Goal: Task Accomplishment & Management: Manage account settings

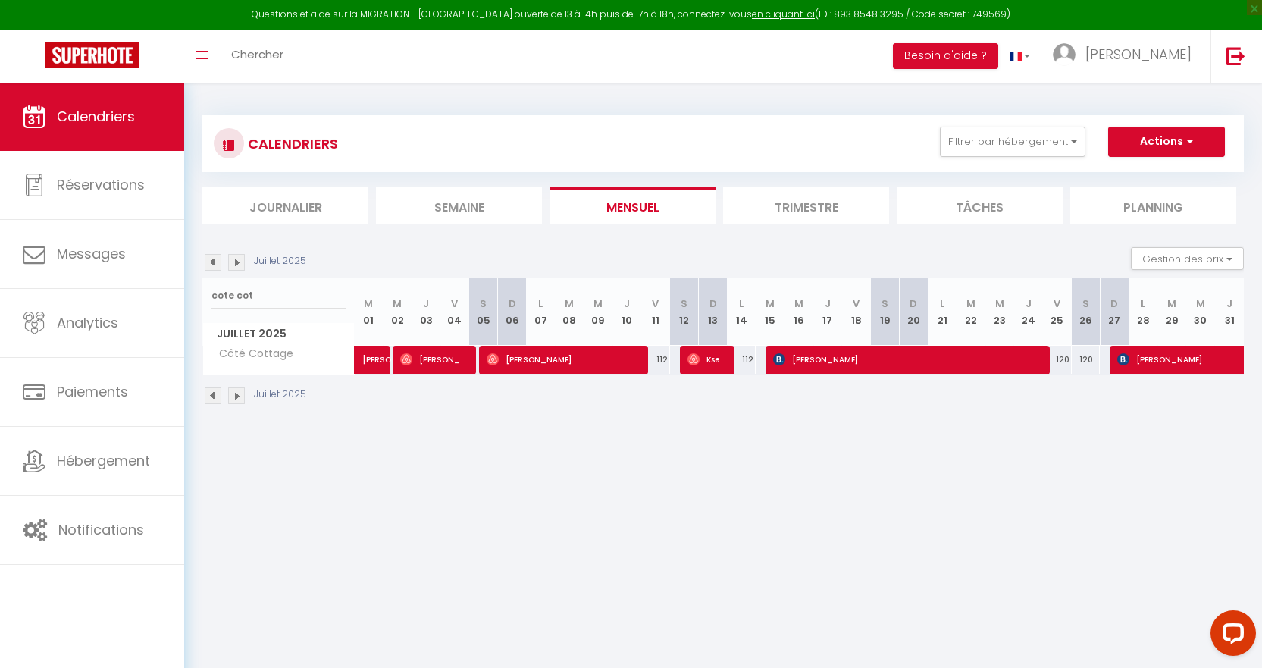
click at [240, 260] on img at bounding box center [236, 262] width 17 height 17
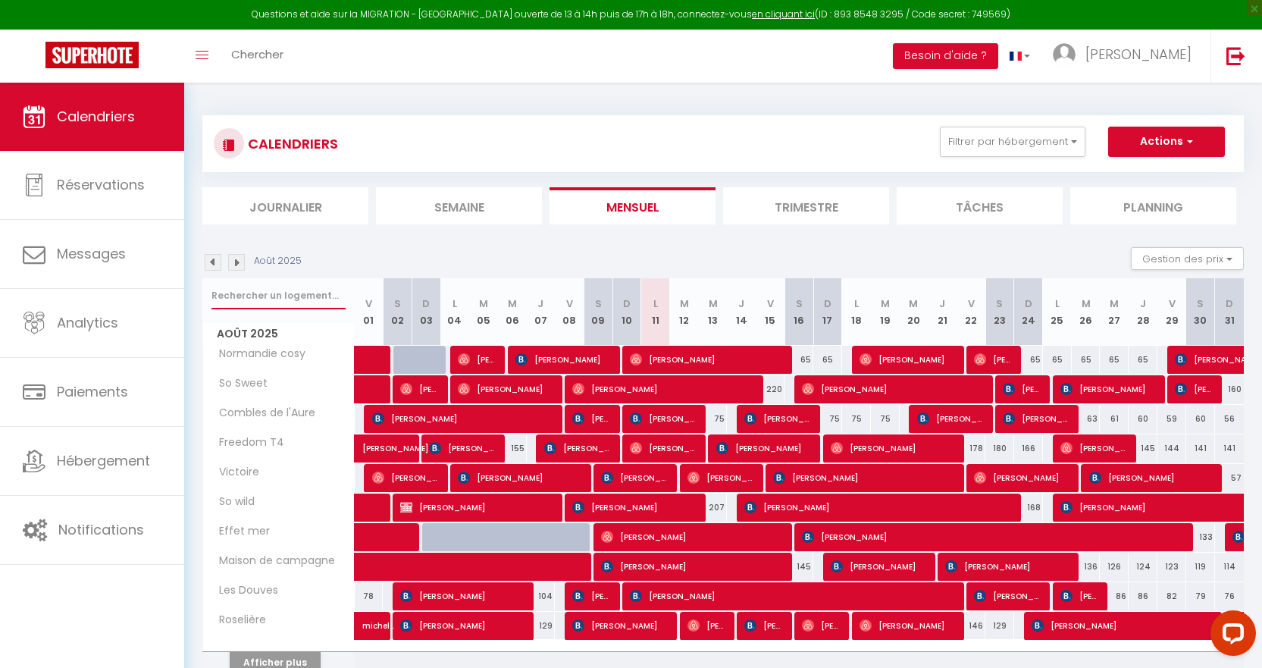
click at [283, 301] on input "text" at bounding box center [278, 295] width 134 height 27
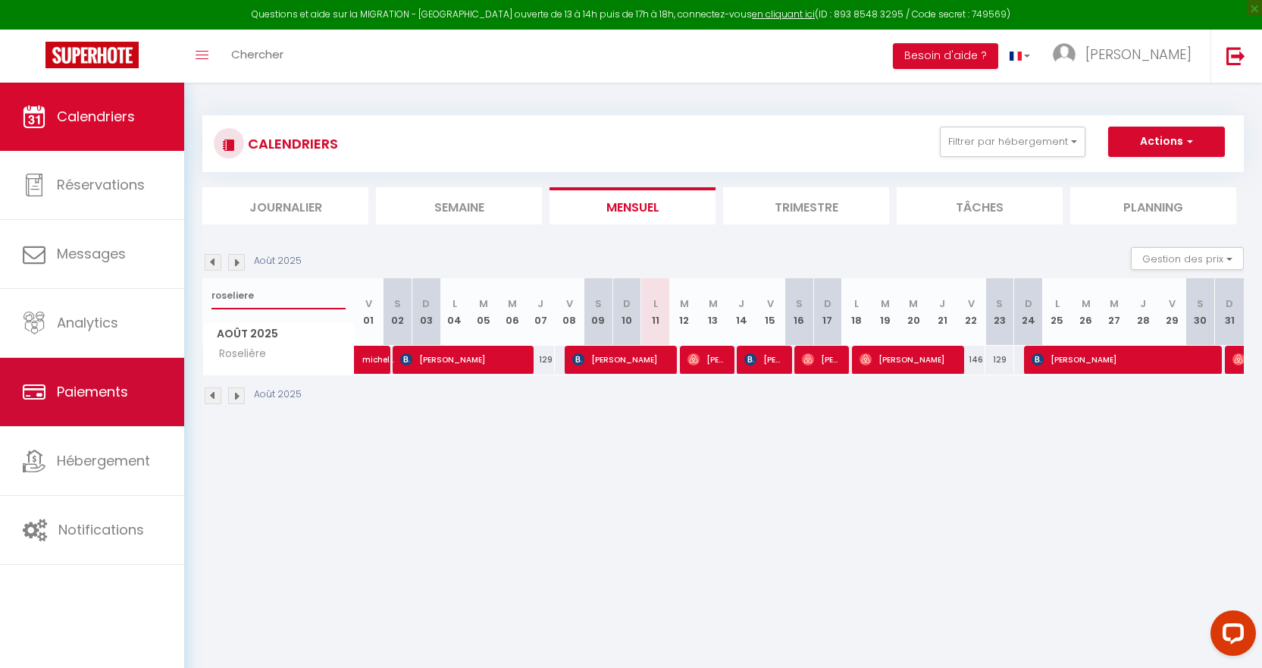
type input "roseliere"
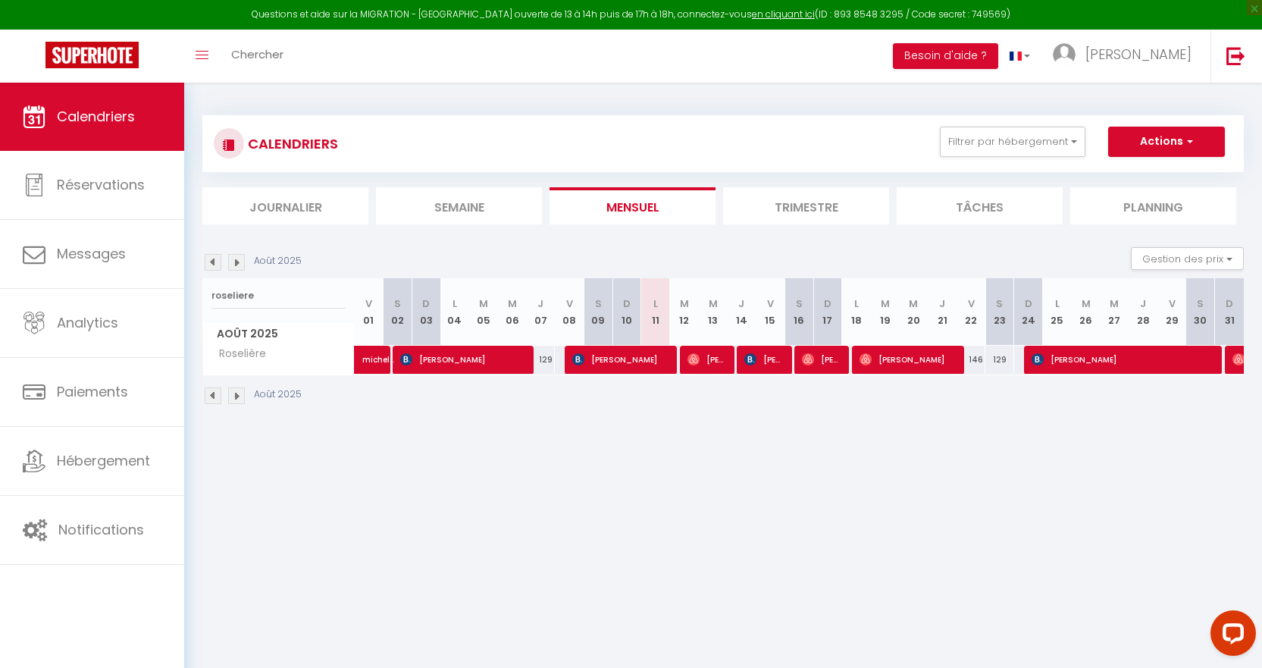
click at [211, 264] on img at bounding box center [213, 262] width 17 height 17
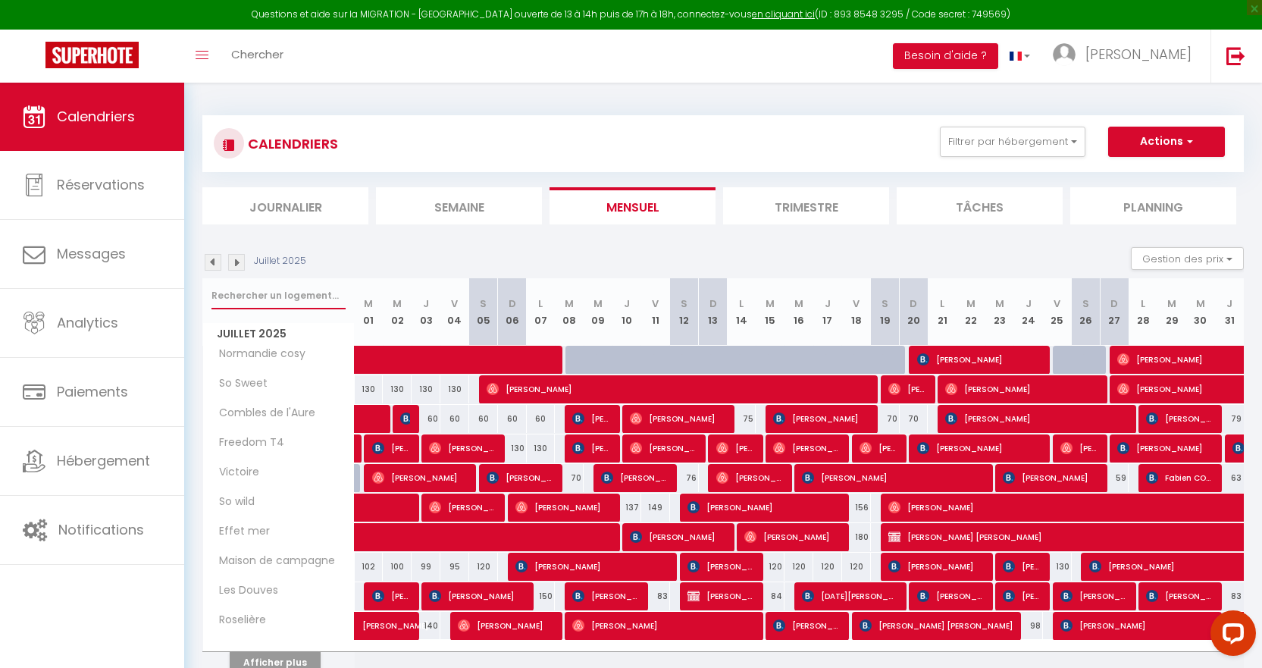
click at [280, 296] on input "text" at bounding box center [278, 295] width 134 height 27
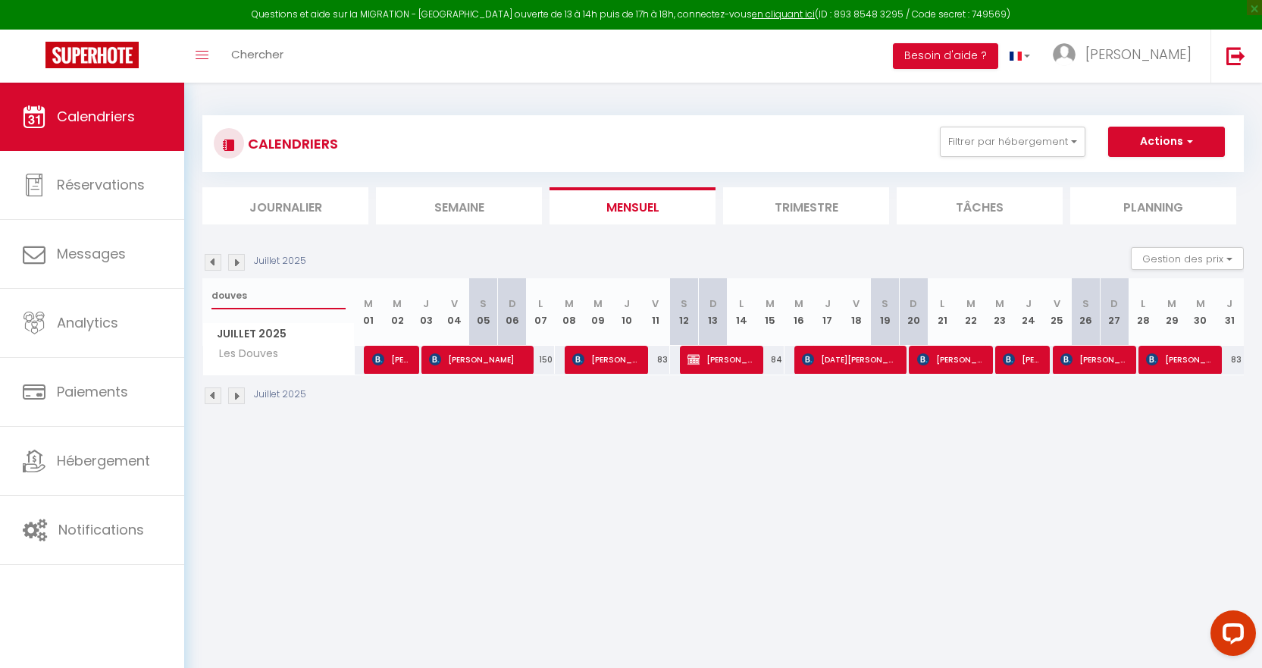
type input "douves"
click at [733, 356] on span "[PERSON_NAME]" at bounding box center [721, 359] width 67 height 29
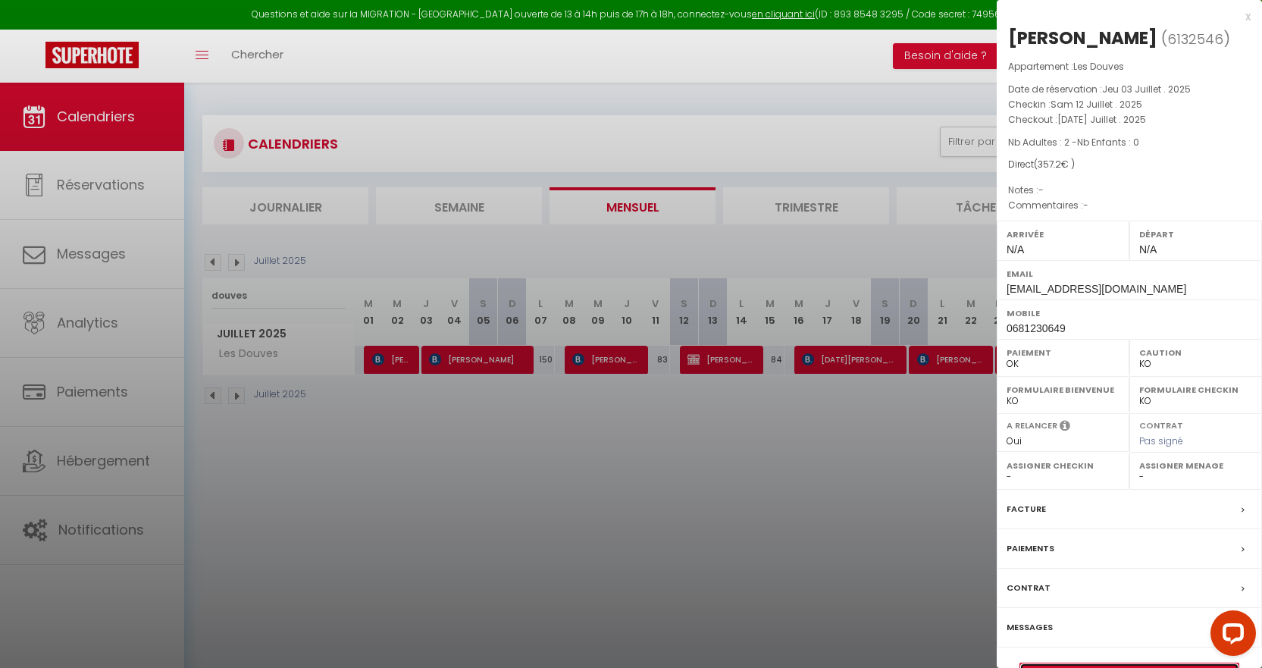
click at [1035, 665] on link "Détails de la réservation" at bounding box center [1129, 673] width 218 height 20
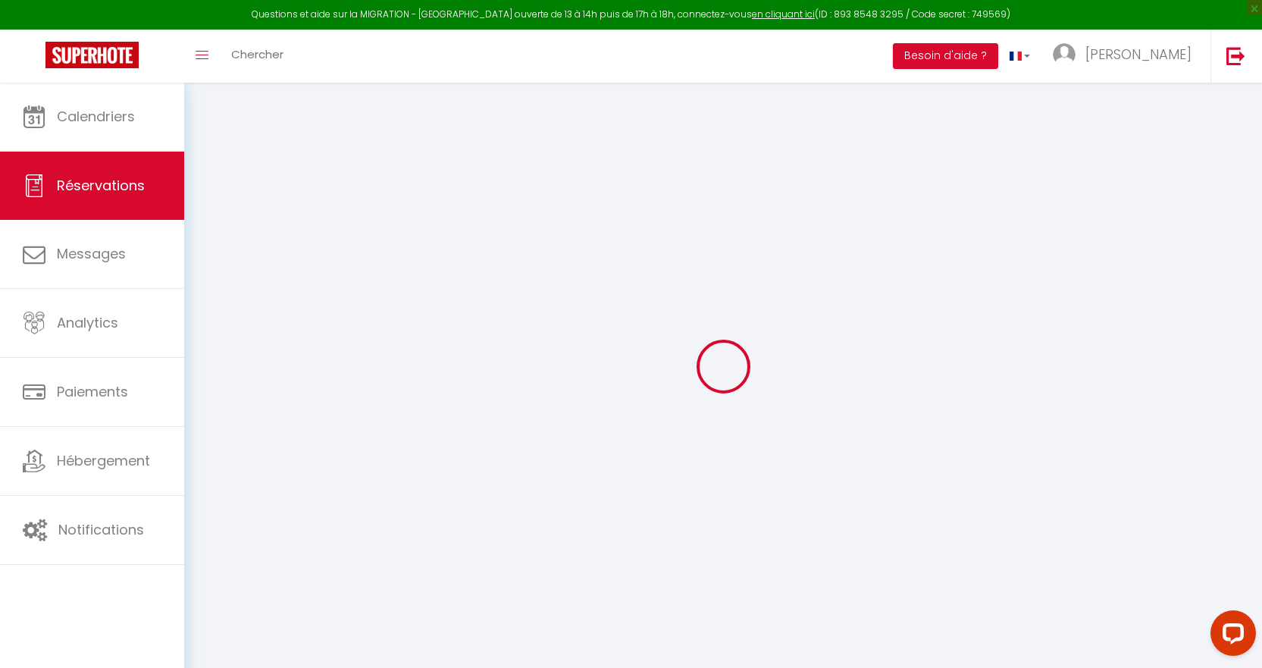
select select
checkbox input "false"
select select
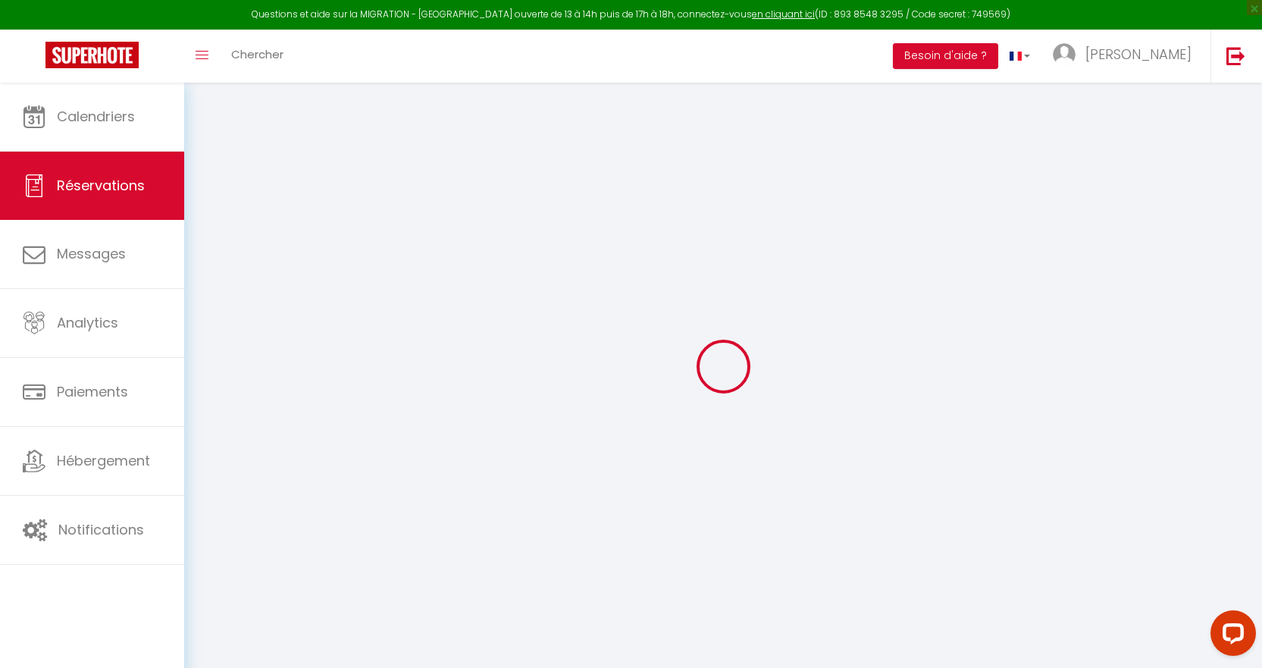
checkbox input "false"
select select
checkbox input "false"
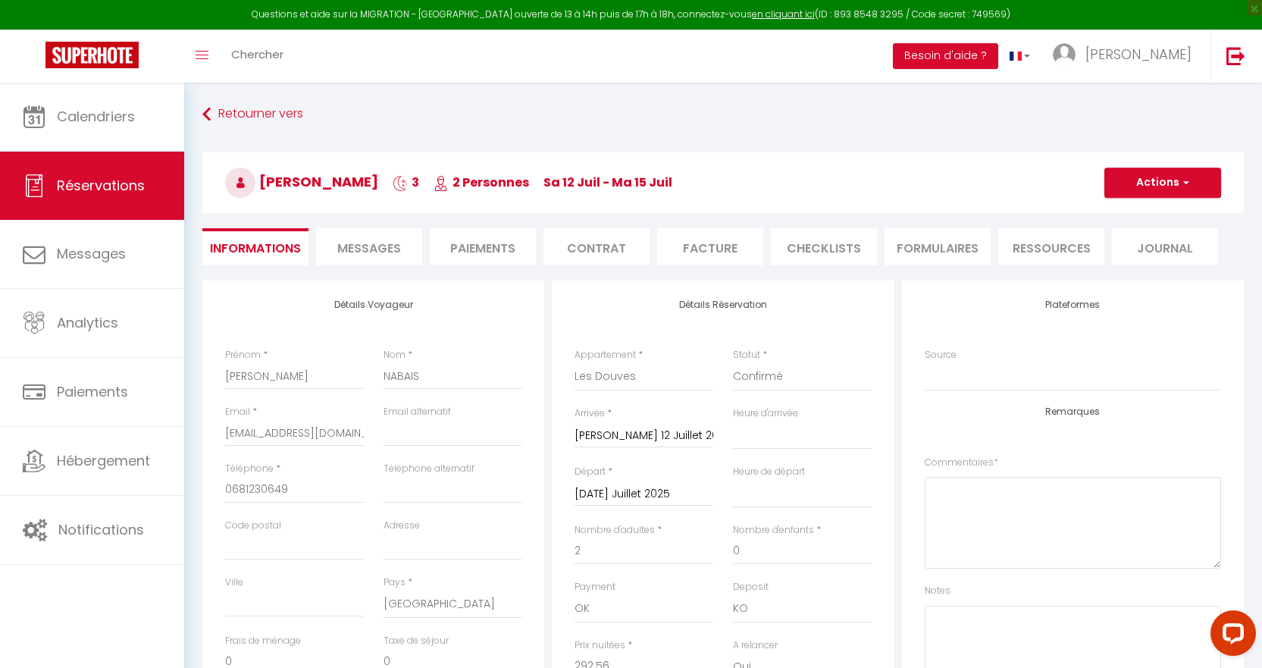
type input "50"
type input "14.64"
select select
checkbox input "false"
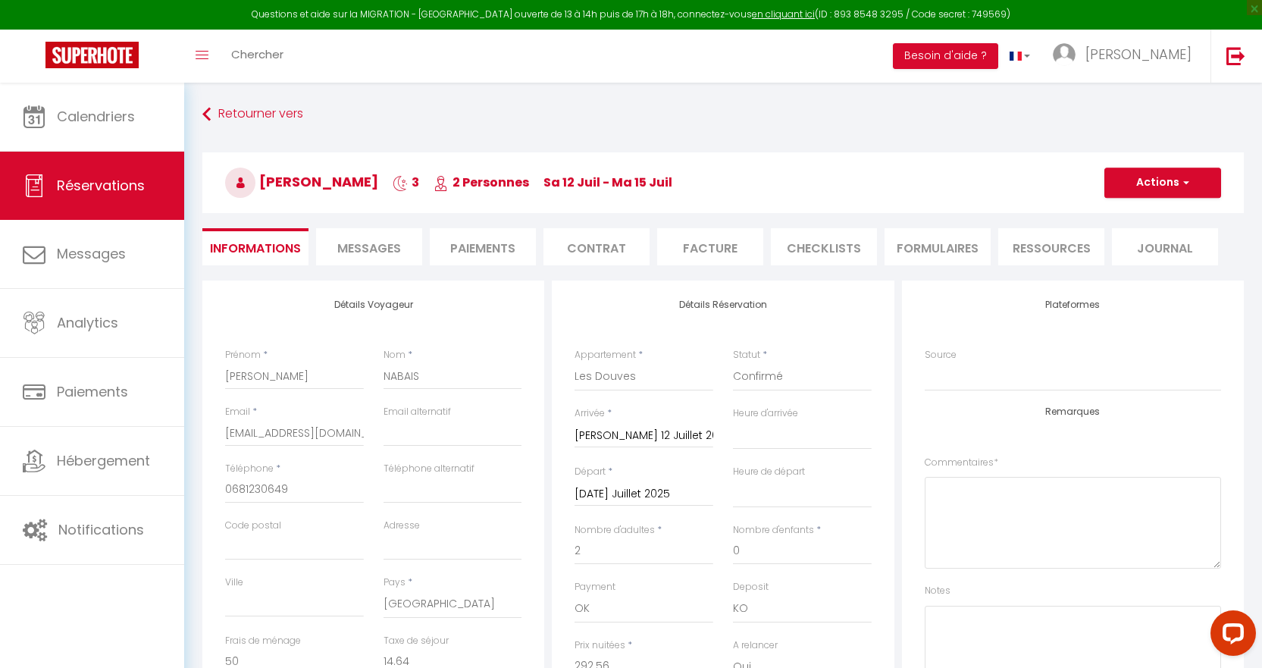
select select
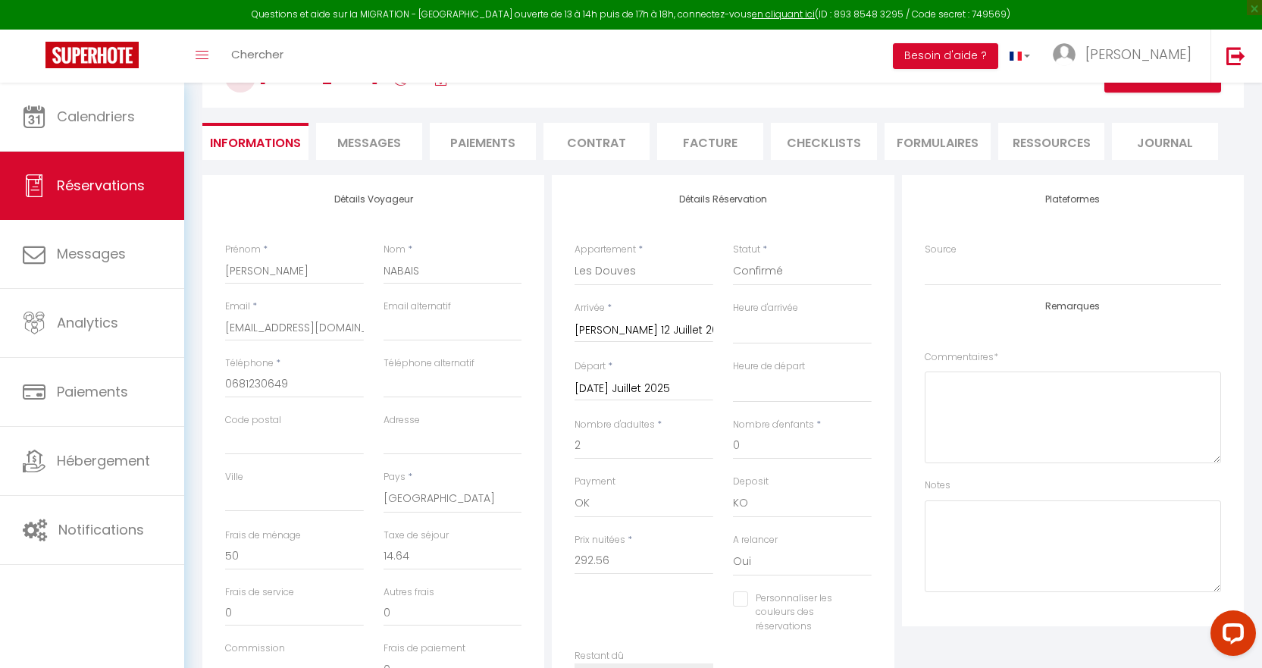
scroll to position [102, 0]
